Goal: Information Seeking & Learning: Learn about a topic

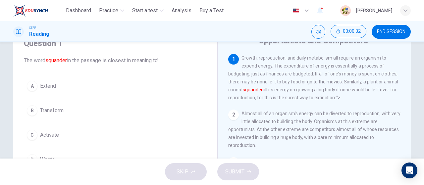
scroll to position [32, 0]
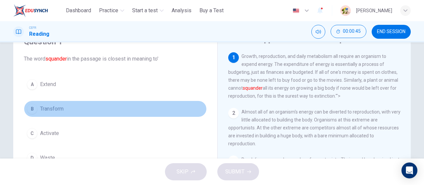
click at [110, 111] on button "B Transform" at bounding box center [115, 109] width 183 height 17
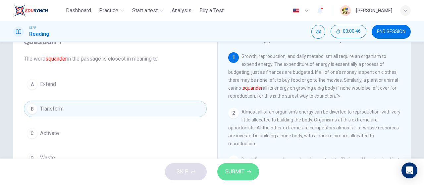
click at [238, 171] on span "SUBMIT" at bounding box center [234, 171] width 19 height 9
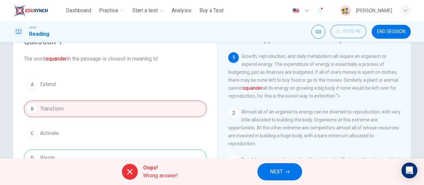
scroll to position [51, 0]
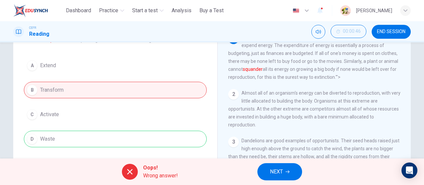
click at [174, 142] on div "A Extend B Transform C Activate D Waste" at bounding box center [115, 102] width 183 height 90
click at [279, 167] on button "NEXT" at bounding box center [279, 171] width 45 height 17
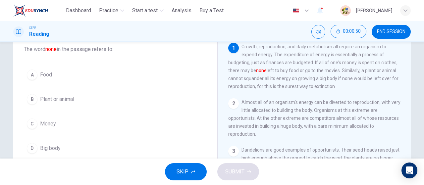
scroll to position [42, 0]
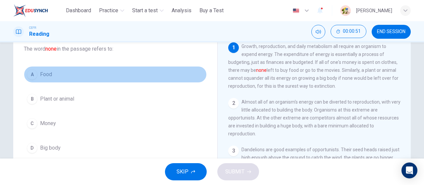
click at [134, 68] on button "A Food" at bounding box center [115, 74] width 183 height 17
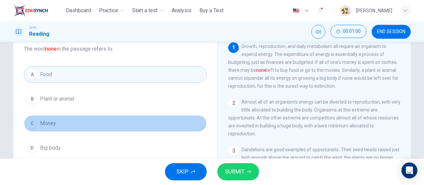
click at [197, 123] on button "C Money" at bounding box center [115, 123] width 183 height 17
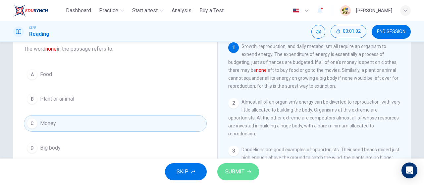
click at [243, 171] on span "SUBMIT" at bounding box center [234, 171] width 19 height 9
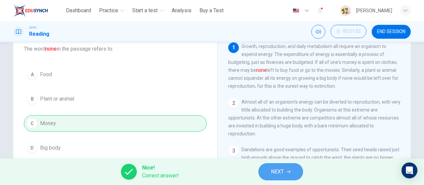
click at [291, 170] on button "NEXT" at bounding box center [280, 171] width 45 height 17
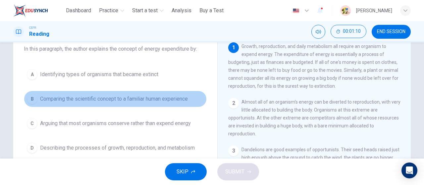
click at [164, 97] on span "Comparing the scientific concept to a familiar human experience" at bounding box center [114, 99] width 148 height 8
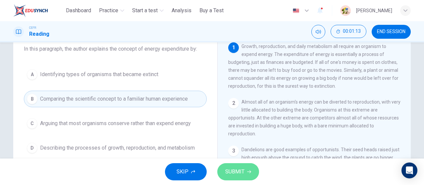
click at [242, 169] on span "SUBMIT" at bounding box center [234, 171] width 19 height 9
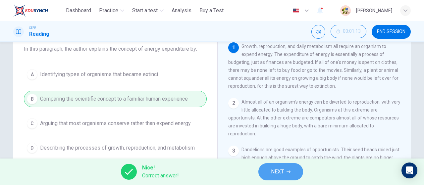
click at [277, 167] on button "NEXT" at bounding box center [280, 171] width 45 height 17
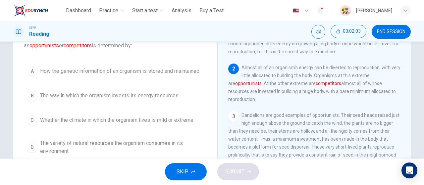
scroll to position [54, 0]
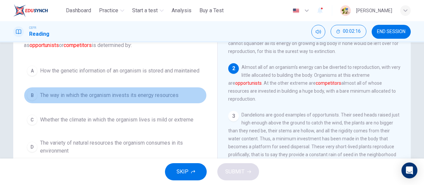
click at [166, 93] on span "The way in which the organism invests its energy resources" at bounding box center [109, 95] width 138 height 8
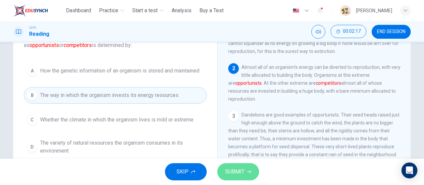
click at [241, 170] on span "SUBMIT" at bounding box center [234, 171] width 19 height 9
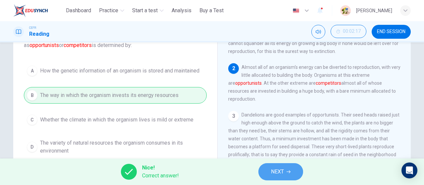
click at [286, 168] on button "NEXT" at bounding box center [280, 171] width 45 height 17
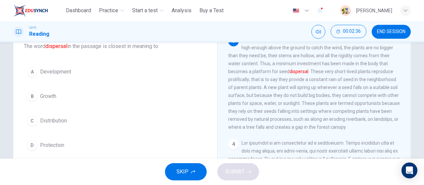
scroll to position [45, 0]
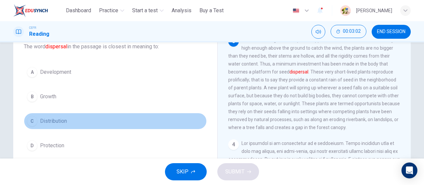
click at [116, 120] on button "C Distribution" at bounding box center [115, 121] width 183 height 17
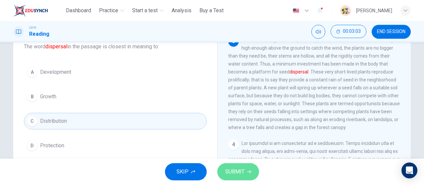
click at [246, 172] on button "SUBMIT" at bounding box center [238, 171] width 42 height 17
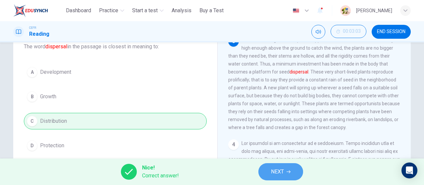
click at [277, 172] on span "NEXT" at bounding box center [277, 171] width 13 height 9
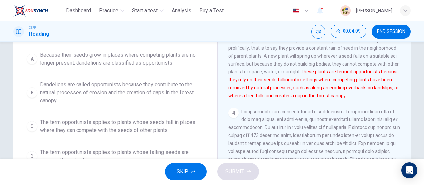
scroll to position [78, 0]
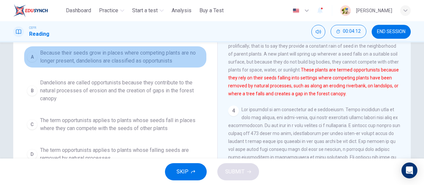
click at [175, 58] on span "Because their seeds grow in places where competing plants are no longer present…" at bounding box center [122, 57] width 164 height 16
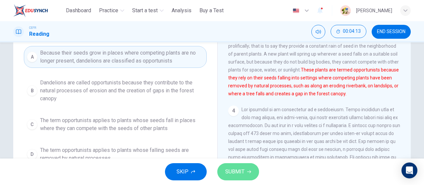
click at [232, 169] on span "SUBMIT" at bounding box center [234, 171] width 19 height 9
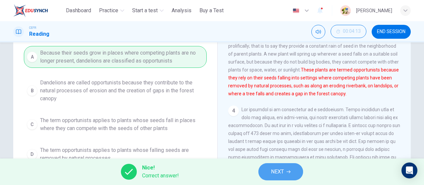
click at [296, 172] on button "NEXT" at bounding box center [280, 171] width 45 height 17
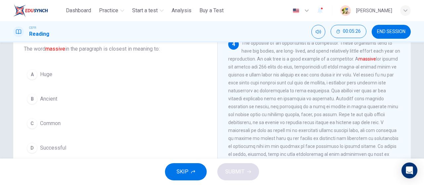
scroll to position [40, 0]
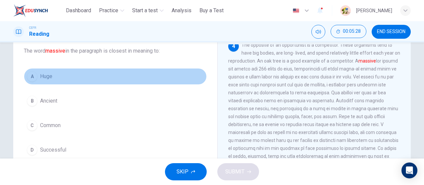
click at [87, 79] on button "A Huge" at bounding box center [115, 76] width 183 height 17
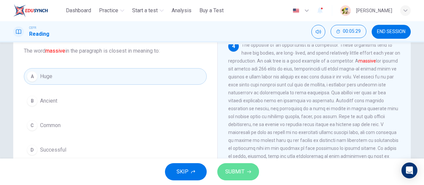
click at [245, 176] on button "SUBMIT" at bounding box center [238, 171] width 42 height 17
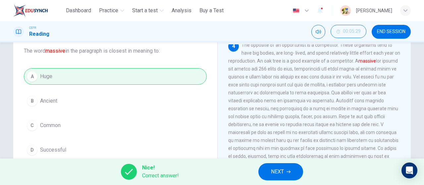
click at [280, 174] on span "NEXT" at bounding box center [277, 171] width 13 height 9
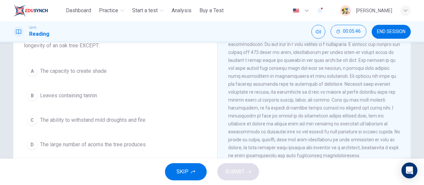
scroll to position [214, 0]
click at [118, 71] on button "A The capacity to create shade" at bounding box center [115, 71] width 183 height 17
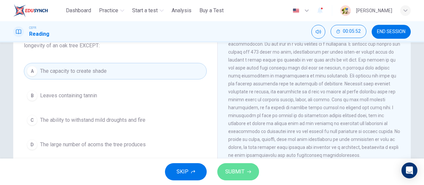
click at [237, 173] on span "SUBMIT" at bounding box center [234, 171] width 19 height 9
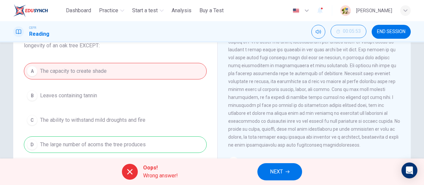
scroll to position [225, 0]
click at [285, 168] on button "NEXT" at bounding box center [279, 171] width 45 height 17
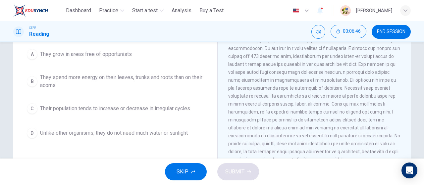
scroll to position [192, 0]
click at [169, 80] on span "They spend more energy on their leaves, trunks and roots than on their acorns" at bounding box center [122, 81] width 164 height 16
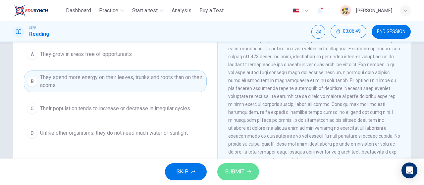
click at [235, 169] on span "SUBMIT" at bounding box center [234, 171] width 19 height 9
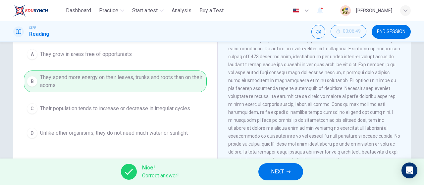
scroll to position [40, 0]
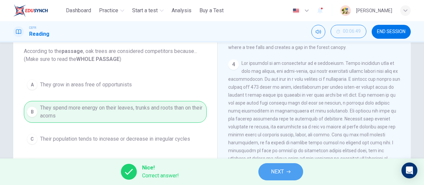
click at [295, 170] on button "NEXT" at bounding box center [280, 171] width 45 height 17
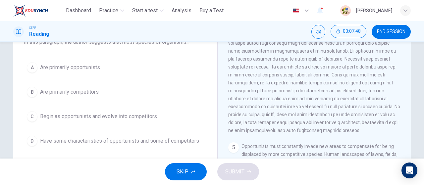
scroll to position [51, 0]
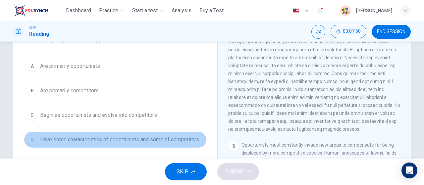
click at [149, 138] on span "Have some characteristics of opportunists and some of competitors" at bounding box center [119, 140] width 159 height 8
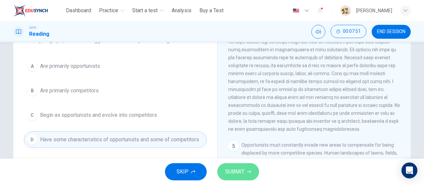
click at [231, 172] on span "SUBMIT" at bounding box center [234, 171] width 19 height 9
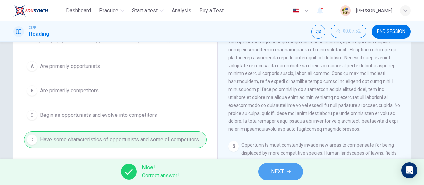
click at [284, 171] on span "NEXT" at bounding box center [277, 171] width 13 height 9
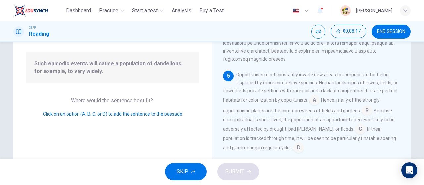
scroll to position [58, 0]
click at [355, 128] on input at bounding box center [360, 130] width 11 height 11
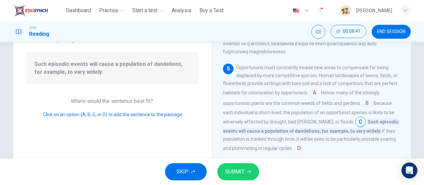
scroll to position [315, 0]
click at [239, 169] on span "SUBMIT" at bounding box center [234, 171] width 19 height 9
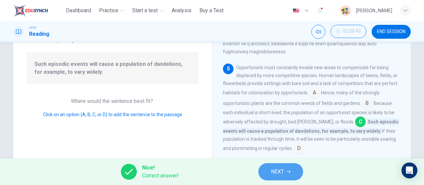
click at [286, 171] on button "NEXT" at bounding box center [280, 171] width 45 height 17
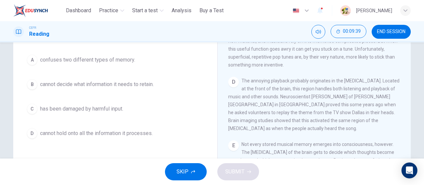
scroll to position [197, 0]
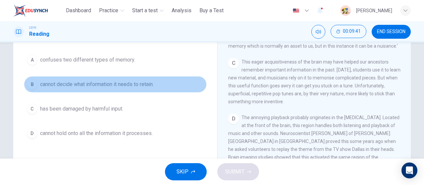
click at [148, 80] on span "cannot decide what information it needs to retain." at bounding box center [97, 84] width 114 height 8
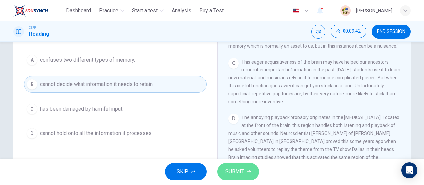
click at [243, 175] on span "SUBMIT" at bounding box center [234, 171] width 19 height 9
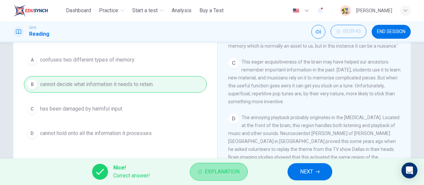
click at [238, 169] on span "Explanation" at bounding box center [222, 171] width 35 height 9
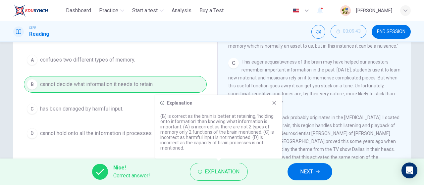
click at [302, 106] on div "C This eager acquisitiveness of the brain may have helped our ancestors remembe…" at bounding box center [314, 82] width 172 height 48
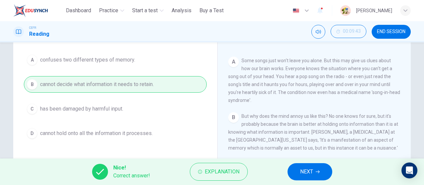
scroll to position [94, 0]
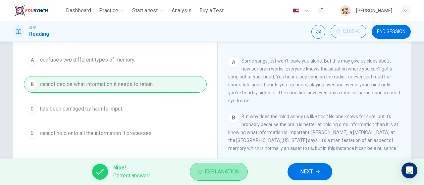
click at [227, 171] on span "Explanation" at bounding box center [222, 171] width 35 height 9
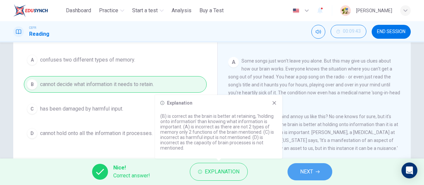
click at [302, 165] on button "NEXT" at bounding box center [309, 171] width 45 height 17
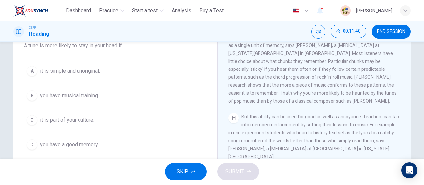
scroll to position [57, 0]
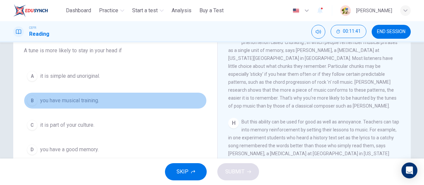
click at [105, 99] on button "B you have musical training." at bounding box center [115, 100] width 183 height 17
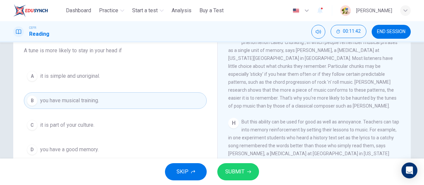
click at [251, 172] on button "SUBMIT" at bounding box center [238, 171] width 42 height 17
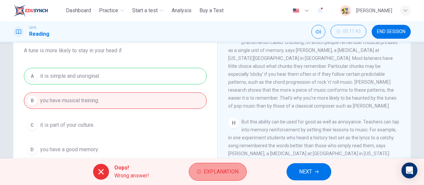
click at [224, 165] on button "Explanation" at bounding box center [218, 172] width 58 height 18
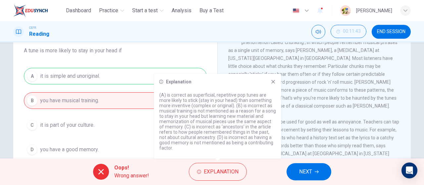
click at [272, 84] on icon at bounding box center [273, 82] width 4 height 4
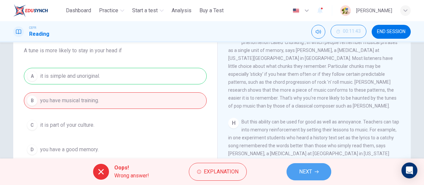
click at [309, 172] on span "NEXT" at bounding box center [305, 171] width 13 height 9
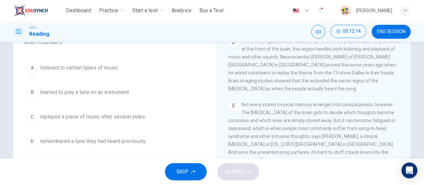
scroll to position [73, 0]
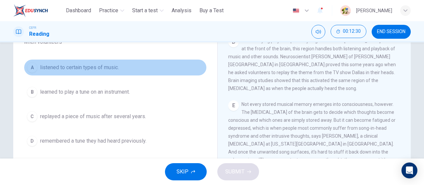
click at [105, 65] on span "listened to certain types of music." at bounding box center [79, 68] width 79 height 8
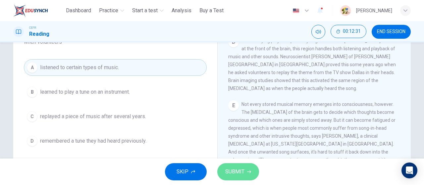
click at [242, 175] on span "SUBMIT" at bounding box center [234, 171] width 19 height 9
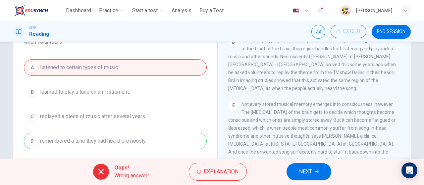
click at [167, 138] on div "A listened to certain types of music. B learned to play a tune on an instrument…" at bounding box center [115, 104] width 183 height 90
click at [364, 69] on span "The annoying playback probably originates in the [MEDICAL_DATA]. Located at the…" at bounding box center [313, 64] width 171 height 53
drag, startPoint x: 364, startPoint y: 69, endPoint x: 333, endPoint y: 132, distance: 71.1
click at [333, 132] on div "CLICK TO ZOOM Click to Zoom A Some songs just won't leave you alone. But this m…" at bounding box center [318, 112] width 181 height 201
click at [316, 172] on icon "button" at bounding box center [317, 172] width 4 height 4
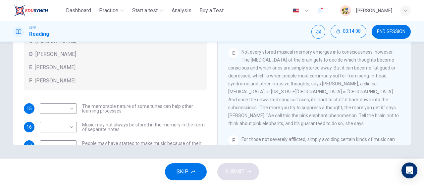
scroll to position [37, 0]
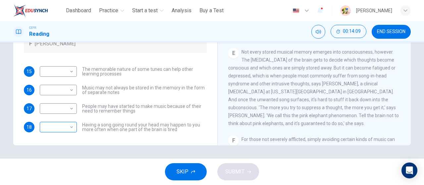
click at [61, 125] on body "This site uses cookies, as explained in our Privacy Policy . If you agree to th…" at bounding box center [212, 92] width 424 height 185
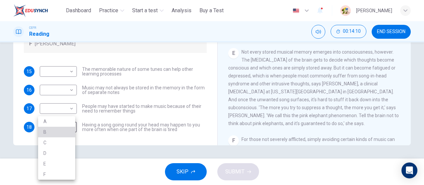
click at [52, 130] on li "B" at bounding box center [56, 132] width 37 height 11
type input "*"
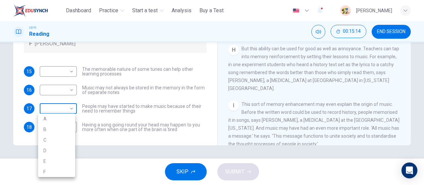
click at [62, 115] on body "This site uses cookies, as explained in our Privacy Policy . If you agree to th…" at bounding box center [212, 92] width 424 height 185
click at [49, 161] on li "E" at bounding box center [56, 161] width 37 height 11
type input "*"
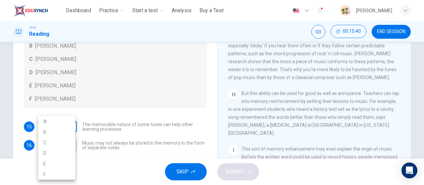
click at [58, 128] on body "This site uses cookies, as explained in our Privacy Policy . If you agree to th…" at bounding box center [212, 92] width 424 height 185
click at [49, 174] on li "F" at bounding box center [56, 174] width 37 height 11
type input "*"
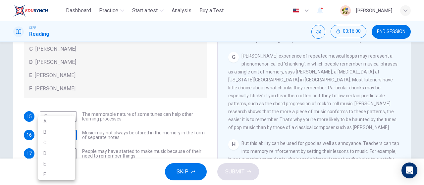
click at [61, 136] on body "This site uses cookies, as explained in our Privacy Policy . If you agree to th…" at bounding box center [212, 92] width 424 height 185
click at [54, 152] on li "D" at bounding box center [56, 153] width 37 height 11
type input "*"
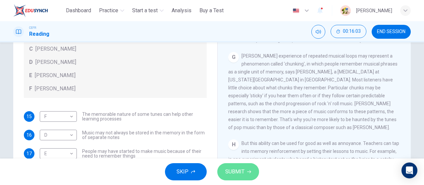
click at [251, 168] on button "SUBMIT" at bounding box center [238, 171] width 42 height 17
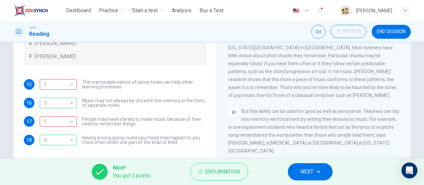
scroll to position [136, 0]
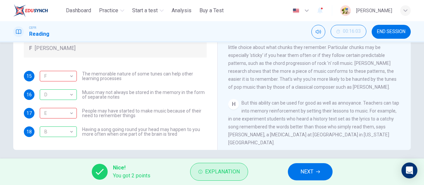
click at [217, 167] on span "Explanation" at bounding box center [222, 171] width 35 height 9
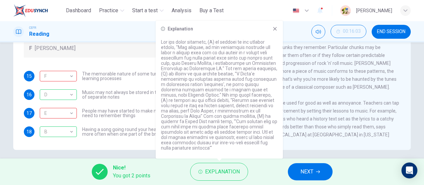
click at [275, 28] on icon at bounding box center [275, 29] width 4 height 4
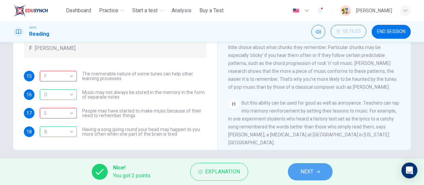
click at [297, 167] on button "NEXT" at bounding box center [310, 171] width 45 height 17
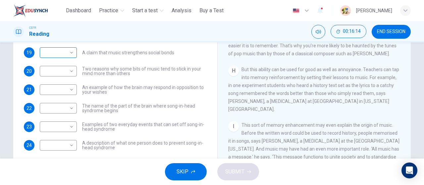
scroll to position [86, 0]
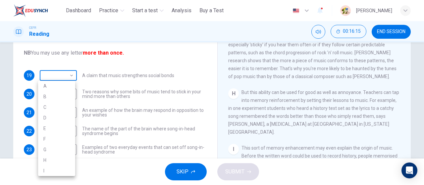
click at [70, 78] on body "This site uses cookies, as explained in our Privacy Policy . If you agree to th…" at bounding box center [212, 92] width 424 height 185
click at [61, 169] on li "I" at bounding box center [56, 171] width 37 height 11
type input "*"
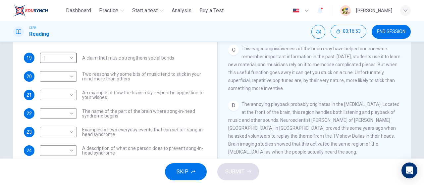
scroll to position [190, 0]
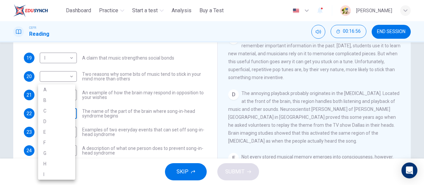
click at [55, 110] on body "This site uses cookies, as explained in our Privacy Policy . If you agree to th…" at bounding box center [212, 92] width 424 height 185
click at [63, 120] on li "D" at bounding box center [56, 121] width 37 height 11
type input "*"
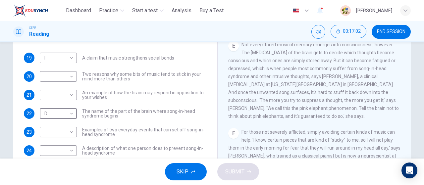
scroll to position [352, 0]
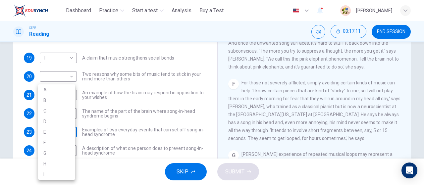
click at [64, 130] on body "This site uses cookies, as explained in our Privacy Policy . If you agree to th…" at bounding box center [212, 92] width 424 height 185
click at [55, 142] on li "F" at bounding box center [56, 142] width 37 height 11
type input "*"
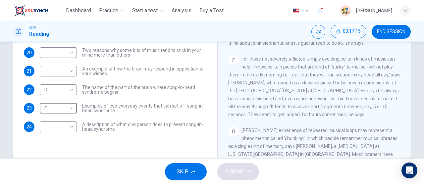
scroll to position [129, 0]
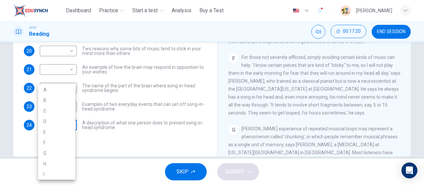
click at [62, 130] on body "This site uses cookies, as explained in our Privacy Policy . If you agree to th…" at bounding box center [212, 92] width 424 height 185
click at [57, 140] on li "F" at bounding box center [56, 142] width 37 height 11
type input "*"
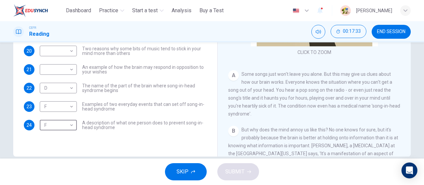
scroll to position [30, 0]
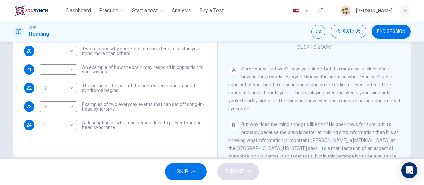
drag, startPoint x: 256, startPoint y: 88, endPoint x: 295, endPoint y: 103, distance: 41.7
click at [295, 103] on div "A Some songs just won't leave you alone. But this may give us clues about how o…" at bounding box center [314, 89] width 172 height 48
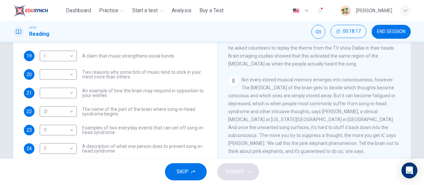
scroll to position [268, 0]
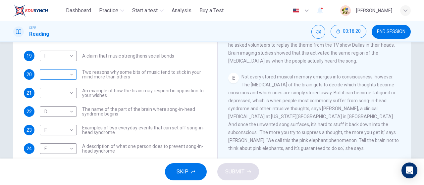
click at [54, 77] on body "This site uses cookies, as explained in our Privacy Policy . If you agree to th…" at bounding box center [212, 92] width 424 height 185
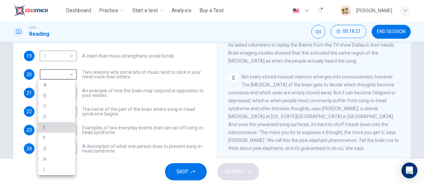
click at [53, 124] on li "E" at bounding box center [56, 127] width 37 height 11
type input "*"
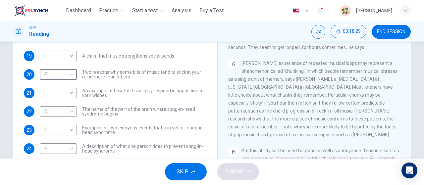
scroll to position [441, 0]
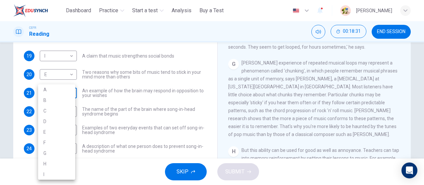
click at [56, 91] on body "This site uses cookies, as explained in our Privacy Policy . If you agree to th…" at bounding box center [212, 92] width 424 height 185
click at [51, 152] on li "G" at bounding box center [56, 153] width 37 height 11
type input "*"
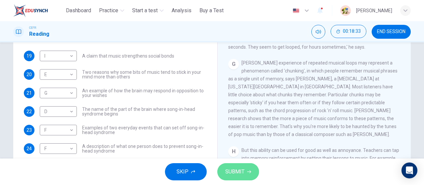
click at [248, 172] on icon "button" at bounding box center [249, 172] width 4 height 3
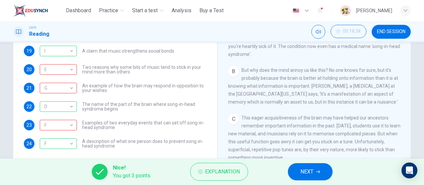
scroll to position [113, 0]
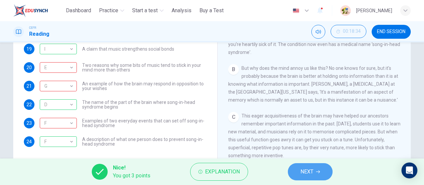
click at [321, 171] on button "NEXT" at bounding box center [310, 171] width 45 height 17
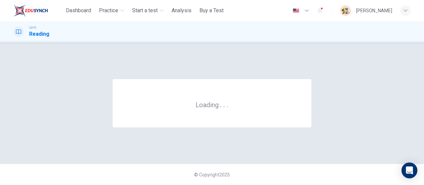
scroll to position [0, 0]
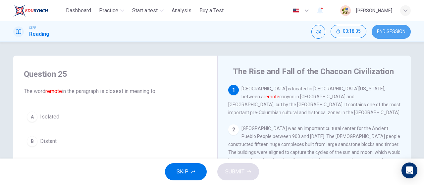
click at [390, 30] on span "END SESSION" at bounding box center [391, 31] width 28 height 5
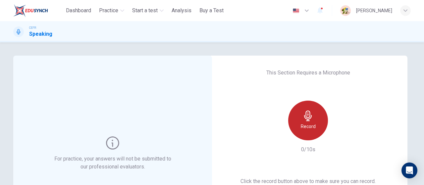
click at [306, 116] on icon "button" at bounding box center [308, 116] width 8 height 11
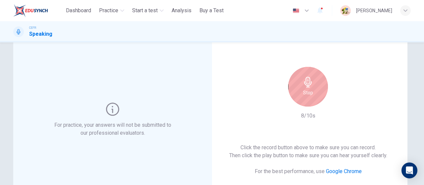
scroll to position [35, 0]
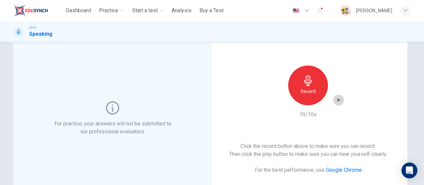
click at [337, 98] on icon "button" at bounding box center [338, 100] width 7 height 7
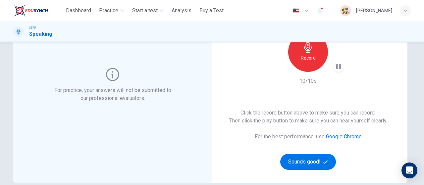
scroll to position [72, 0]
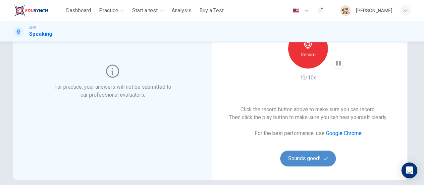
click at [308, 156] on button "Sounds good!" at bounding box center [308, 159] width 56 height 16
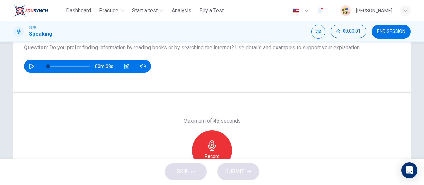
scroll to position [78, 0]
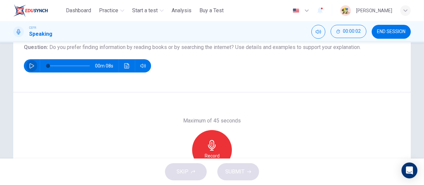
click at [29, 65] on icon "button" at bounding box center [31, 65] width 5 height 5
type input "*"
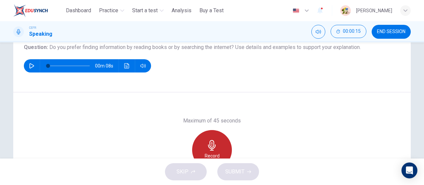
click at [209, 136] on div "Record" at bounding box center [212, 150] width 40 height 40
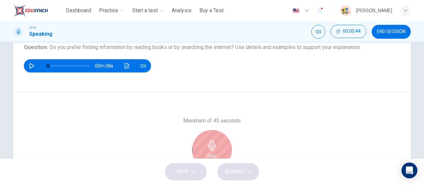
scroll to position [113, 0]
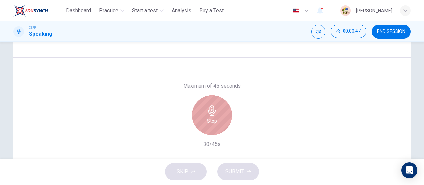
click at [210, 114] on icon "button" at bounding box center [212, 110] width 8 height 11
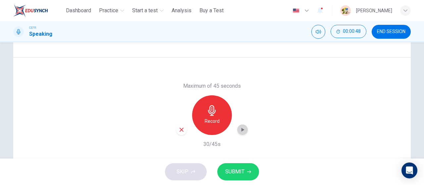
click at [242, 128] on icon "button" at bounding box center [242, 129] width 7 height 7
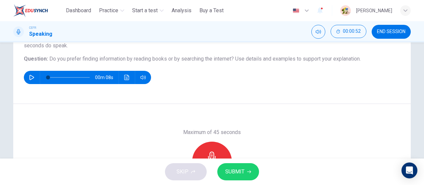
scroll to position [67, 0]
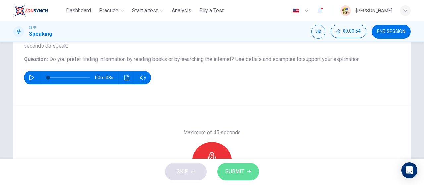
click at [244, 168] on span "SUBMIT" at bounding box center [234, 171] width 19 height 9
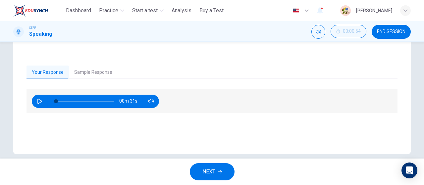
scroll to position [132, 0]
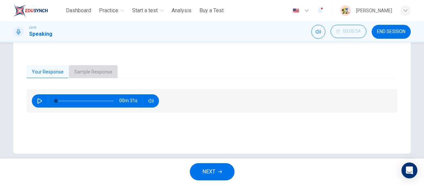
click at [89, 76] on button "Sample Response" at bounding box center [93, 72] width 49 height 14
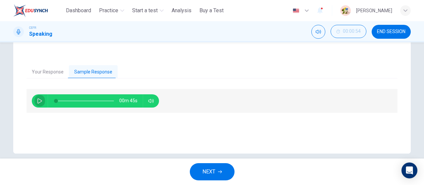
click at [38, 101] on icon "button" at bounding box center [39, 100] width 5 height 5
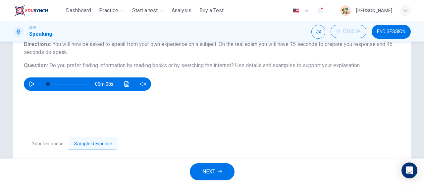
scroll to position [102, 0]
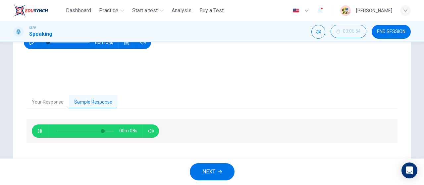
type input "**"
click at [383, 29] on span "END SESSION" at bounding box center [391, 31] width 28 height 5
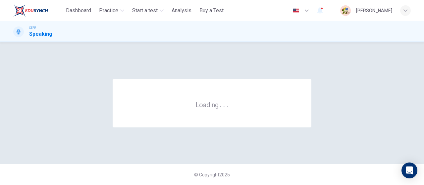
scroll to position [0, 0]
